Goal: Transaction & Acquisition: Purchase product/service

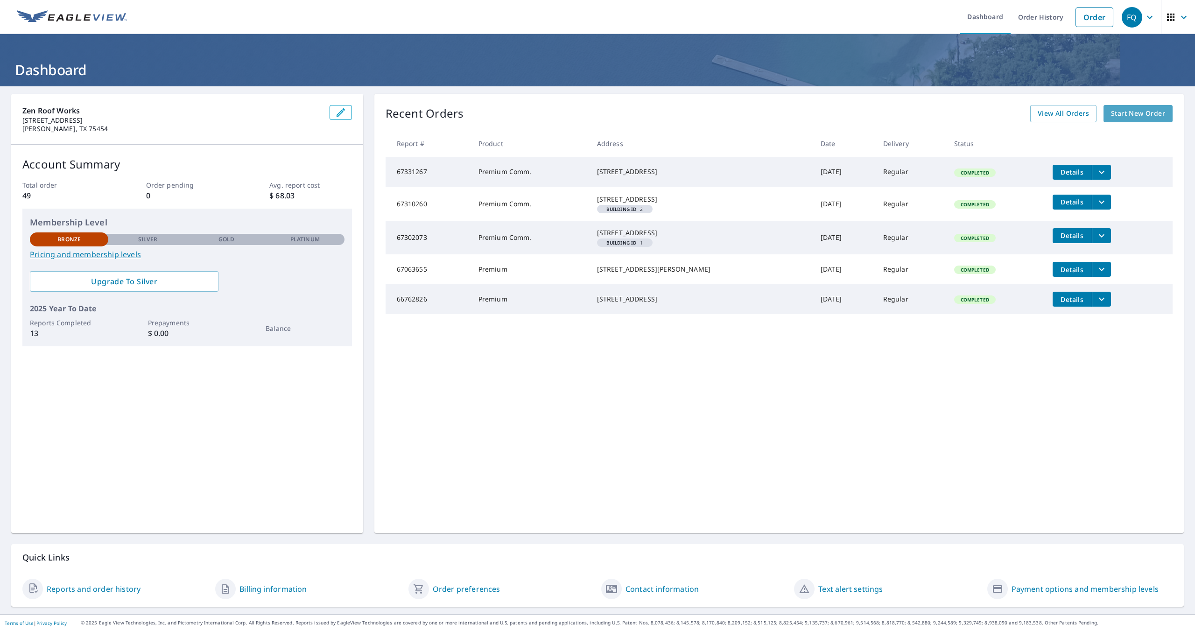
click at [1135, 112] on span "Start New Order" at bounding box center [1138, 114] width 54 height 12
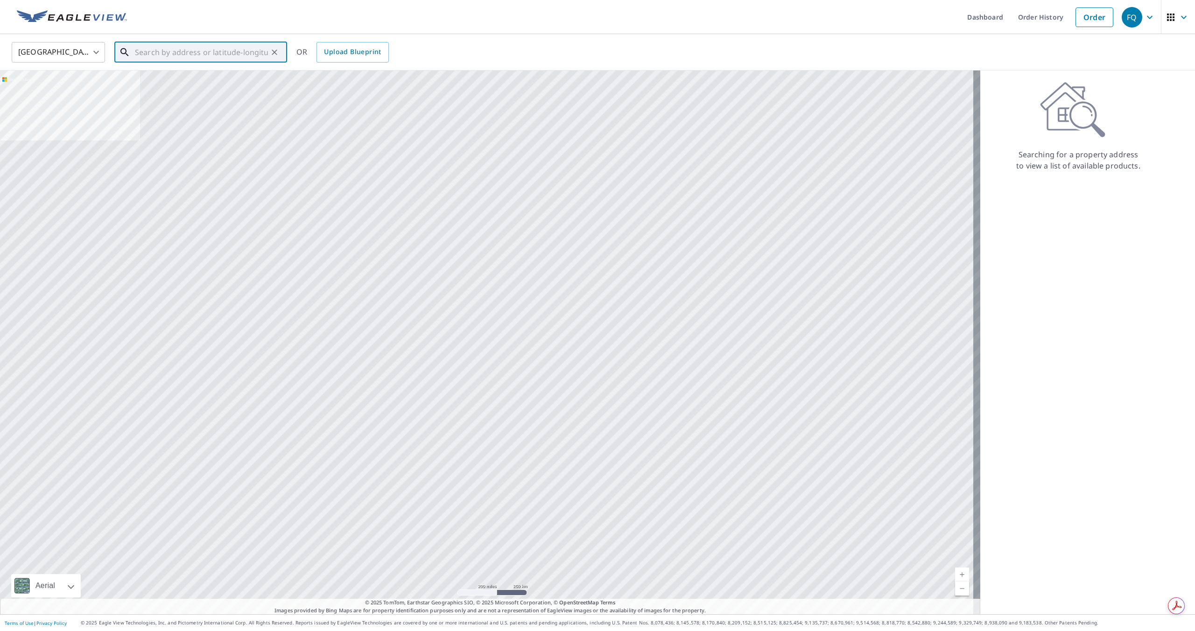
click at [204, 53] on input "text" at bounding box center [201, 52] width 133 height 26
paste input "[STREET_ADDRESS]"
type input "[STREET_ADDRESS]"
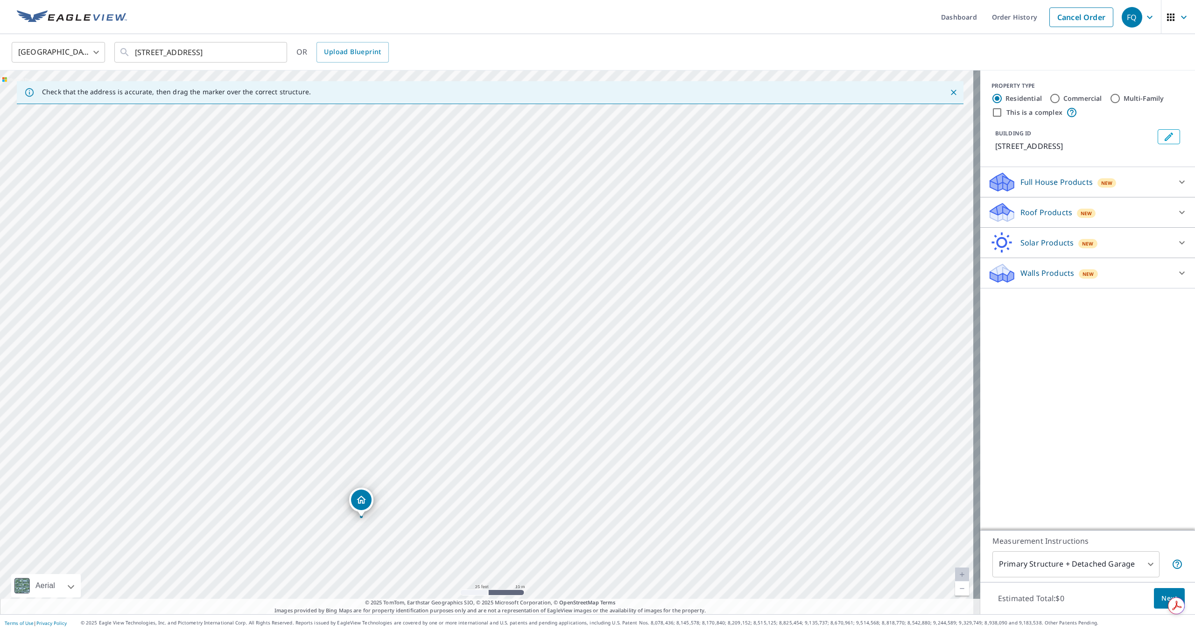
drag, startPoint x: 730, startPoint y: 251, endPoint x: 607, endPoint y: 422, distance: 210.7
click at [605, 427] on div "[STREET_ADDRESS]" at bounding box center [490, 342] width 980 height 544
drag, startPoint x: 483, startPoint y: 448, endPoint x: 605, endPoint y: 361, distance: 149.7
drag, startPoint x: 485, startPoint y: 326, endPoint x: 491, endPoint y: 331, distance: 7.0
click at [1052, 98] on input "Commercial" at bounding box center [1055, 98] width 11 height 11
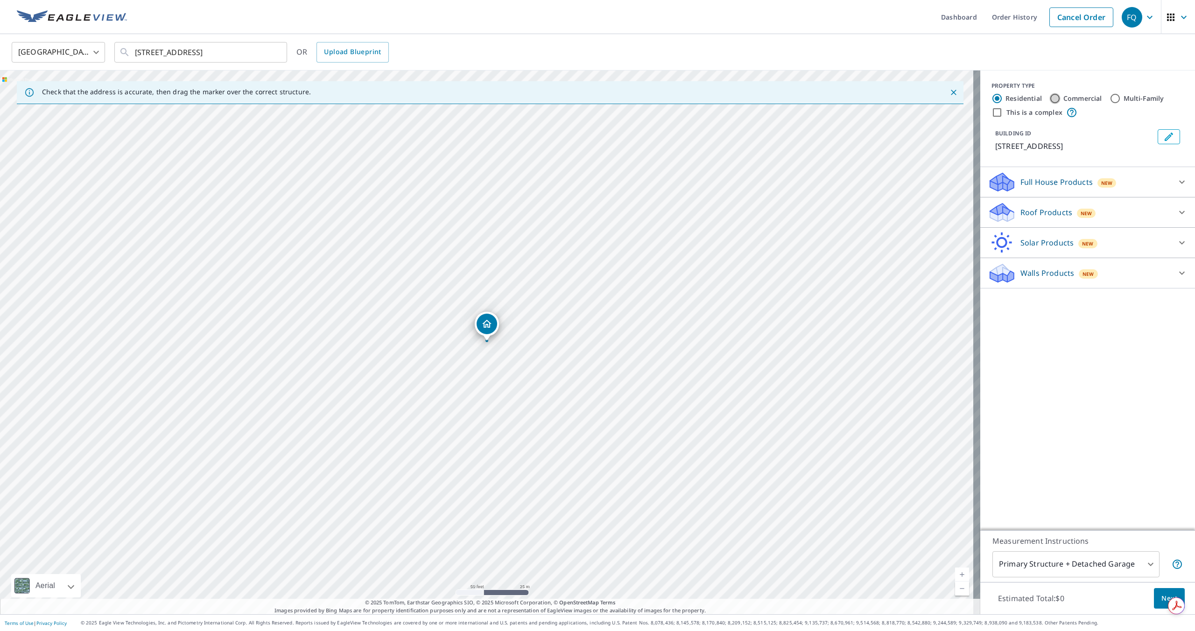
radio input "true"
type input "4"
click at [1045, 184] on p "Roof Products" at bounding box center [1047, 181] width 52 height 11
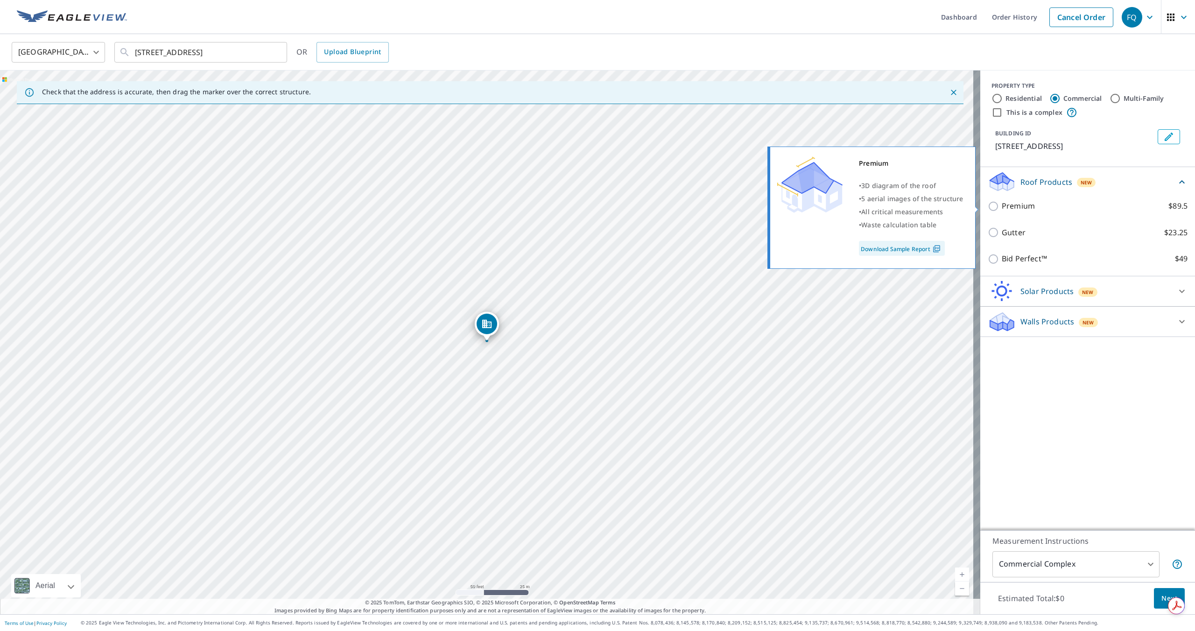
click at [1005, 206] on p "Premium" at bounding box center [1018, 206] width 33 height 12
click at [1002, 206] on input "Premium $89.5" at bounding box center [995, 206] width 14 height 11
checkbox input "true"
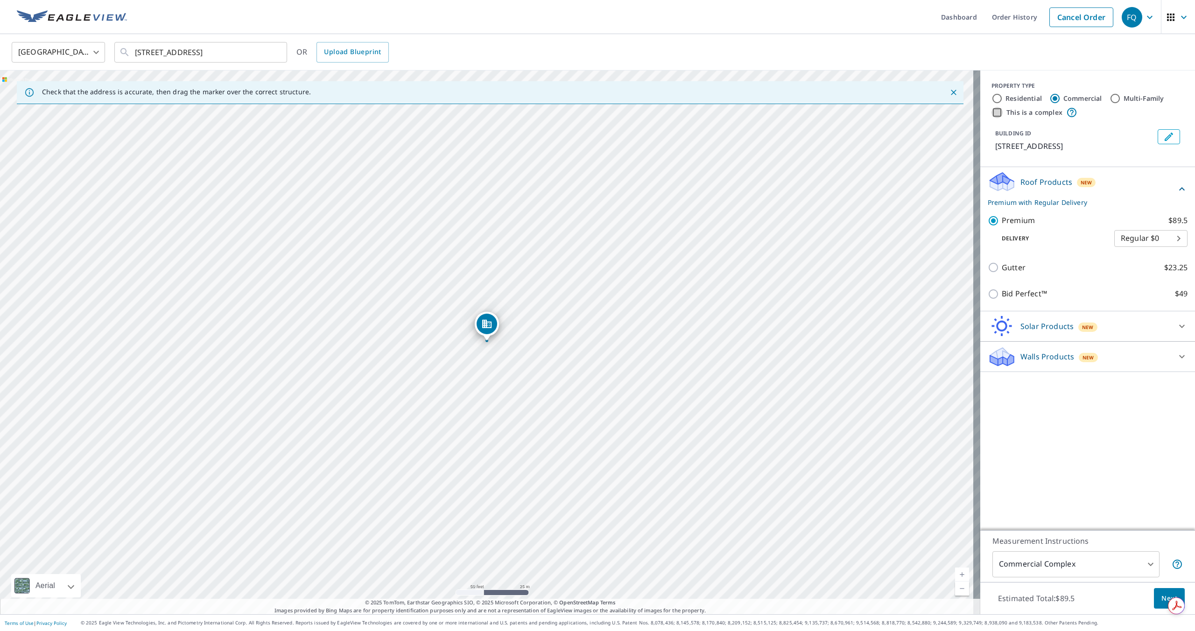
click at [992, 110] on input "This is a complex" at bounding box center [997, 112] width 11 height 11
checkbox input "true"
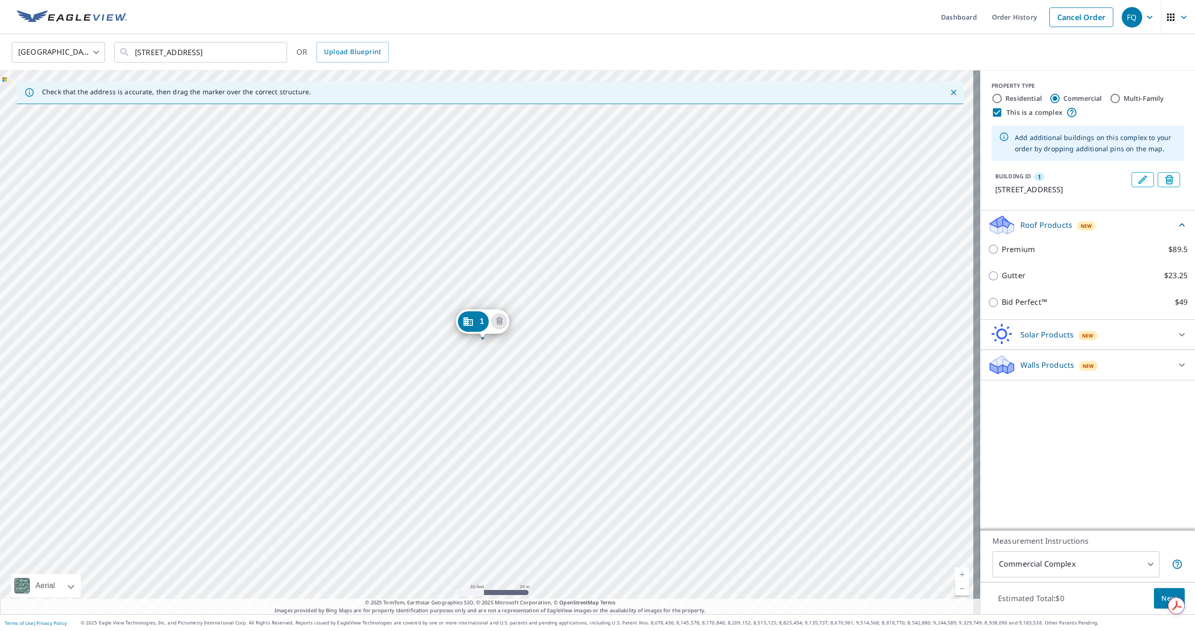
drag, startPoint x: 483, startPoint y: 324, endPoint x: 479, endPoint y: 322, distance: 5.1
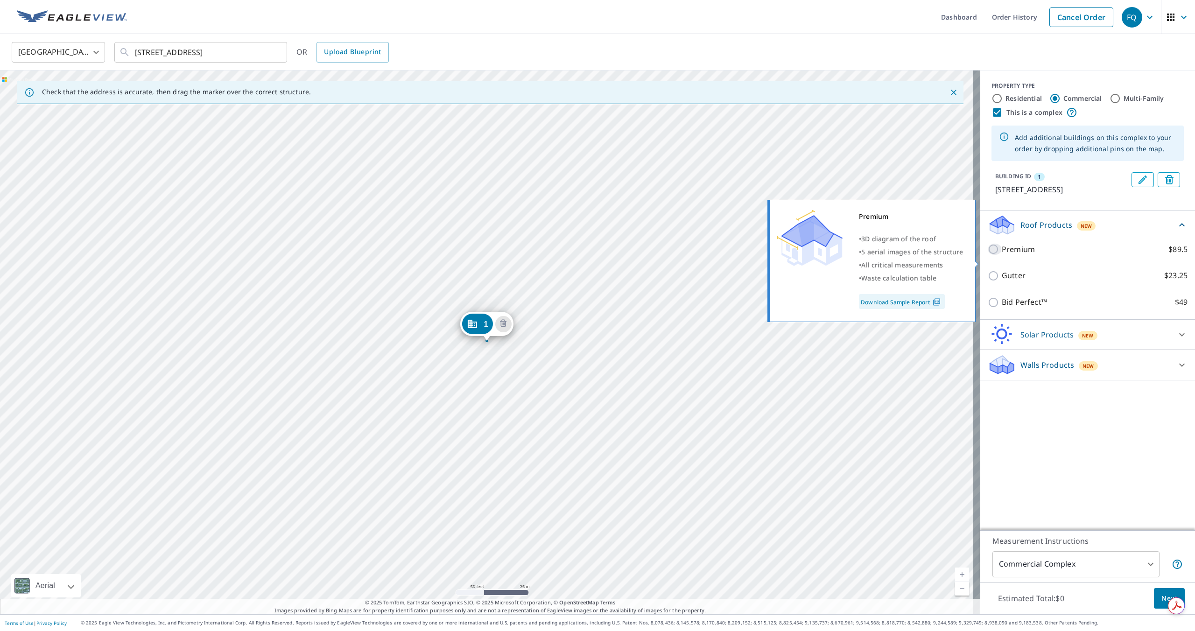
click at [988, 255] on input "Premium $89.5" at bounding box center [995, 249] width 14 height 11
checkbox input "true"
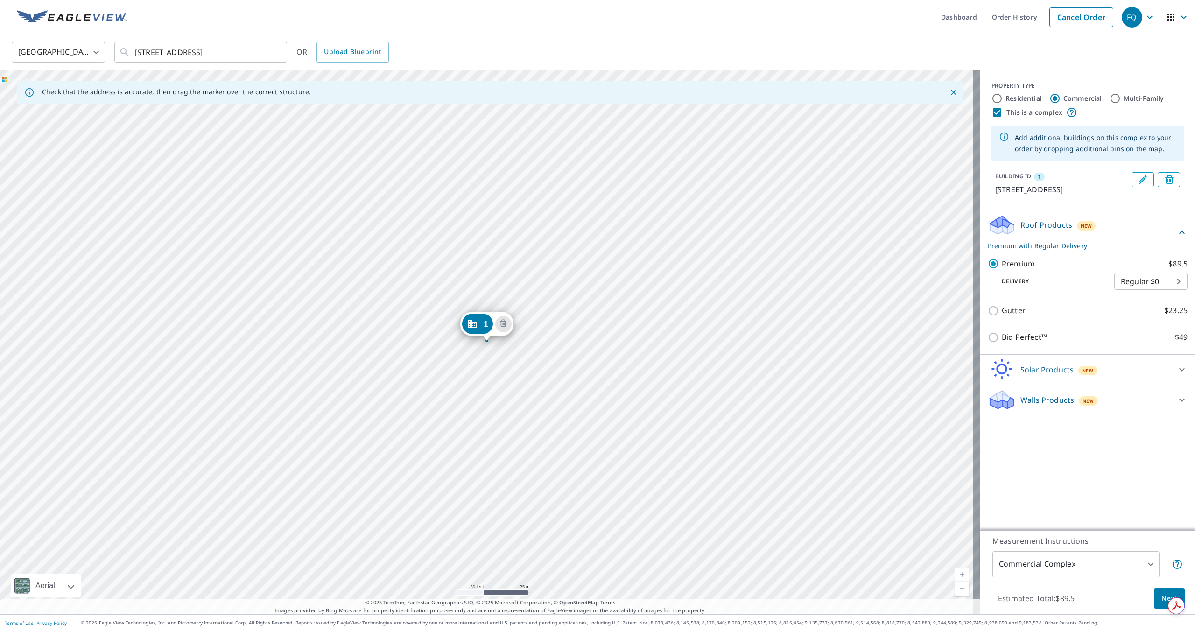
click at [1162, 598] on span "Next" at bounding box center [1170, 599] width 16 height 12
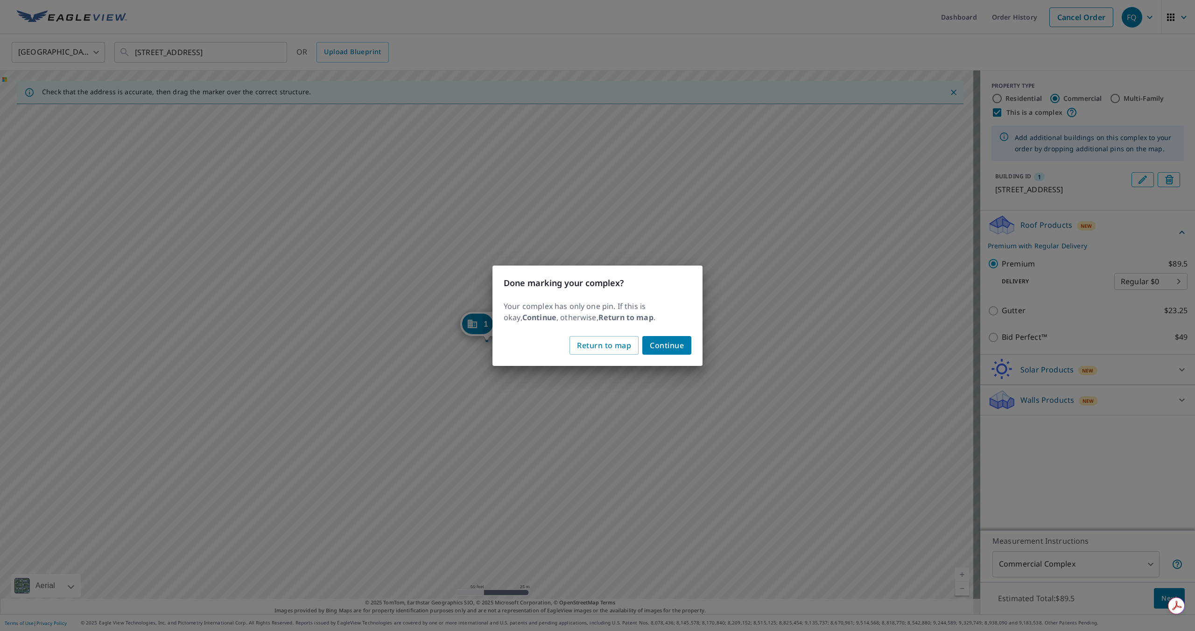
click at [667, 342] on span "Continue" at bounding box center [667, 345] width 34 height 13
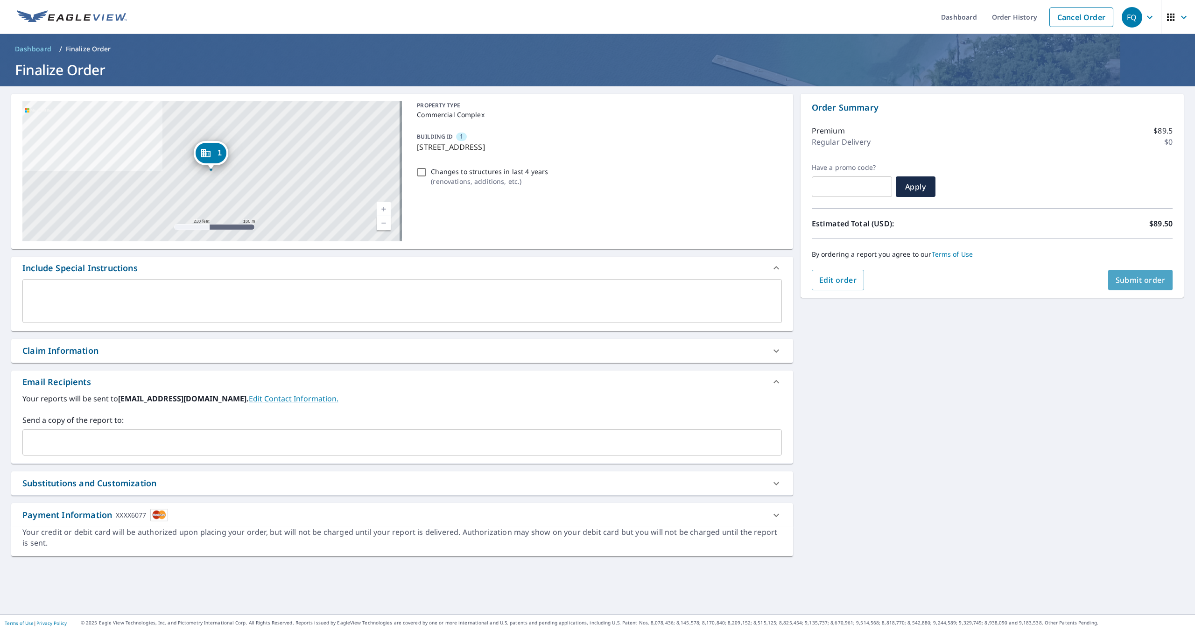
click at [1129, 279] on span "Submit order" at bounding box center [1141, 280] width 50 height 10
